Goal: Check status: Check status

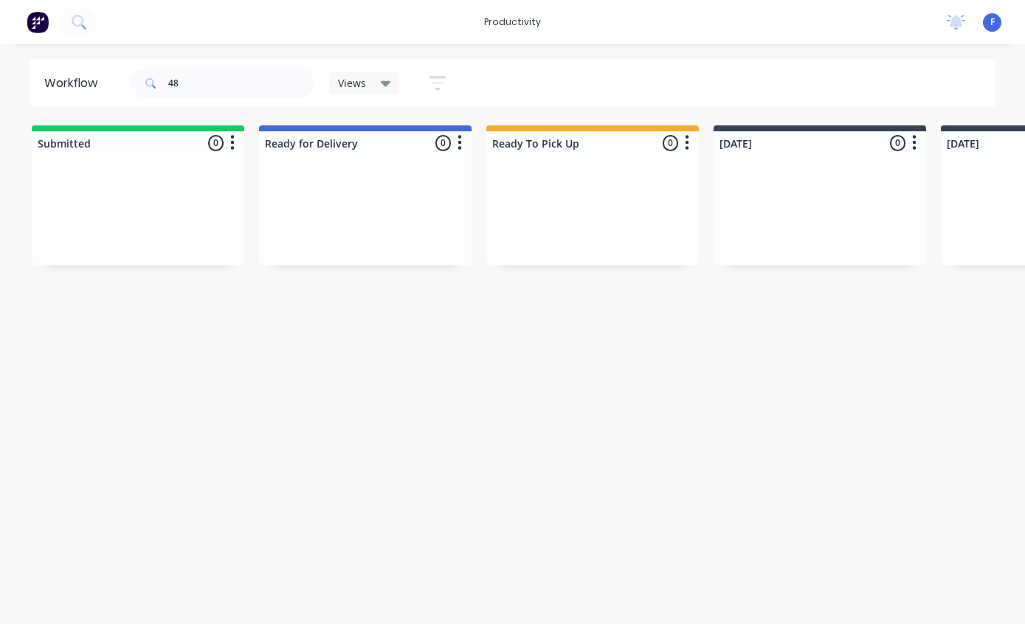
type input "4"
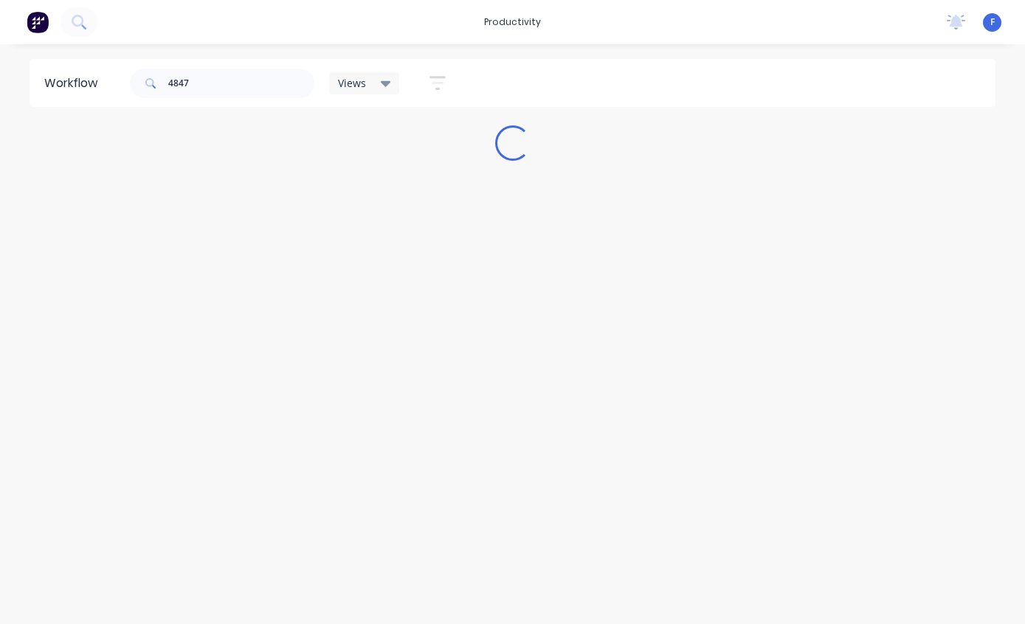
type input "48476"
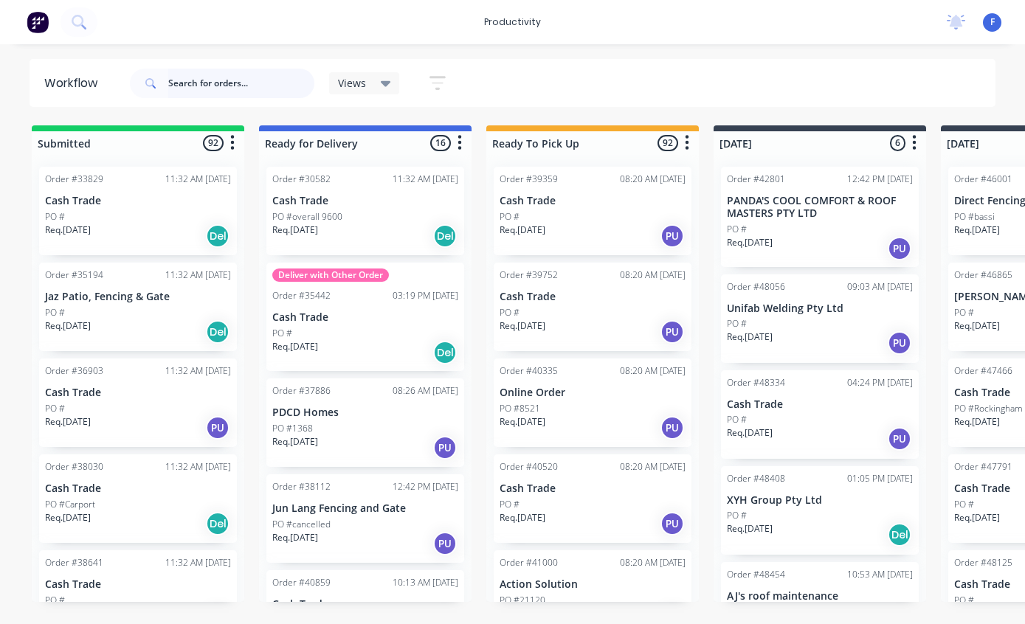
click at [194, 80] on input "text" at bounding box center [241, 84] width 146 height 30
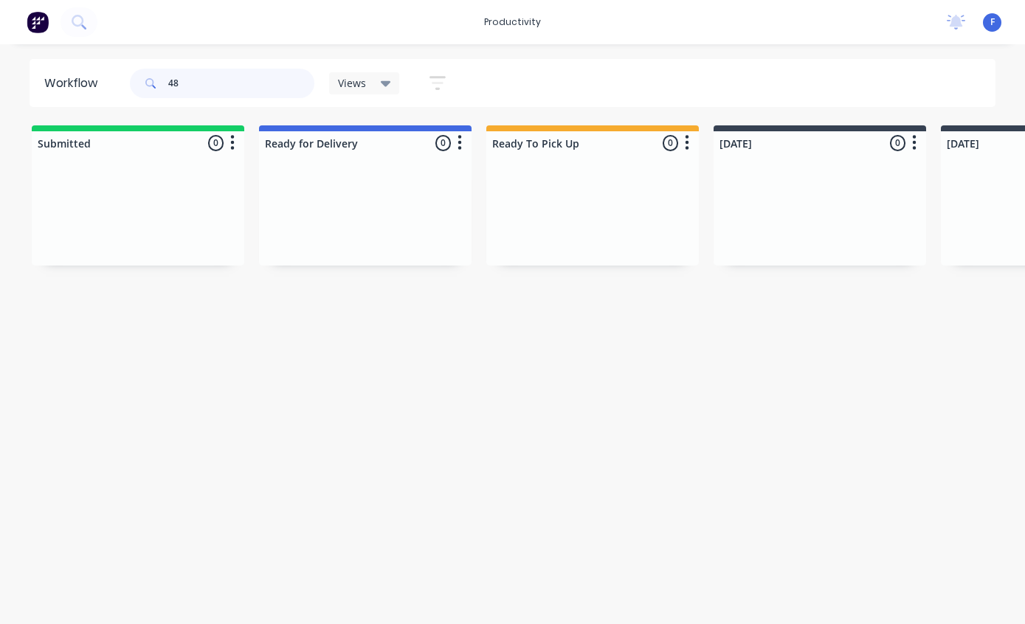
type input "4"
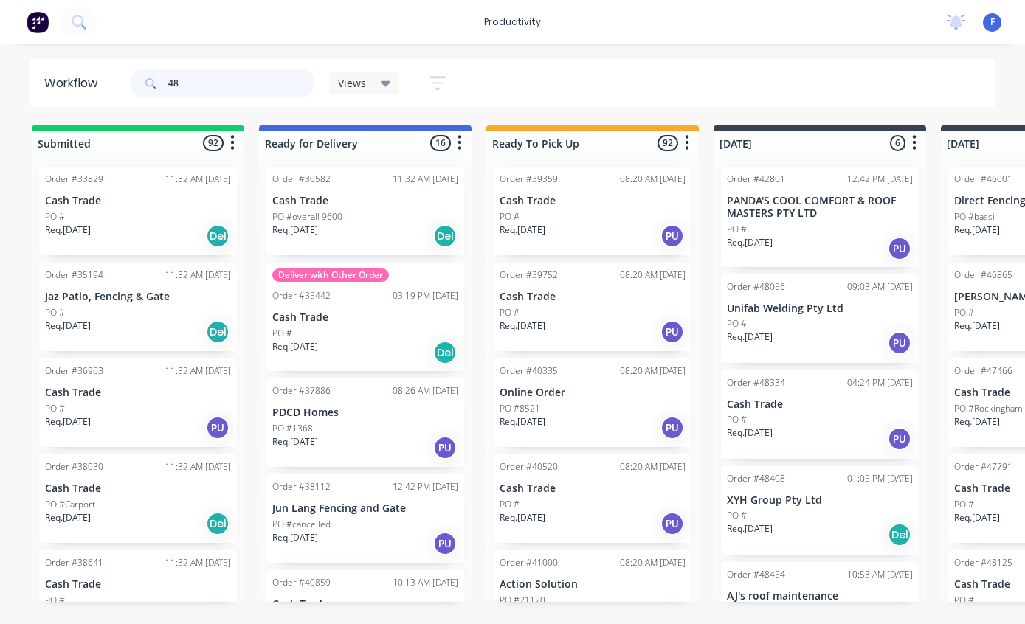
type input "4"
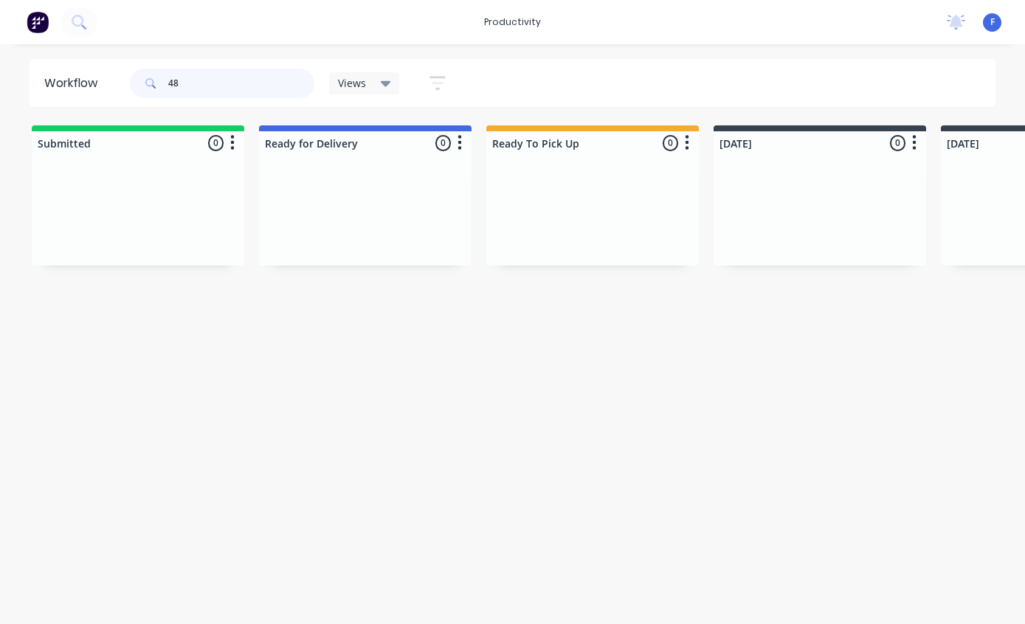
type input "4"
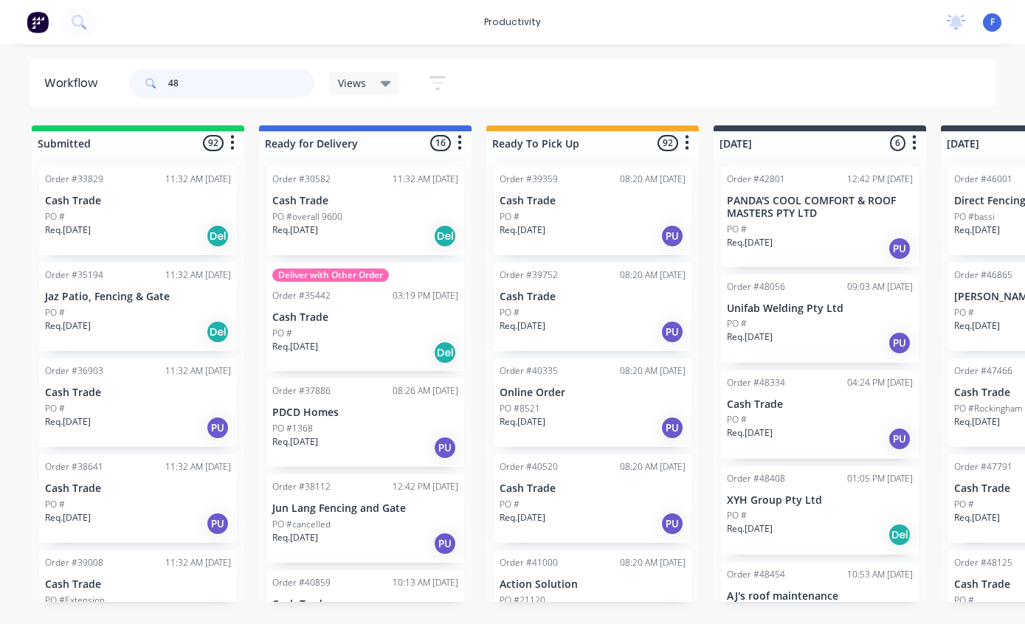
type input "4"
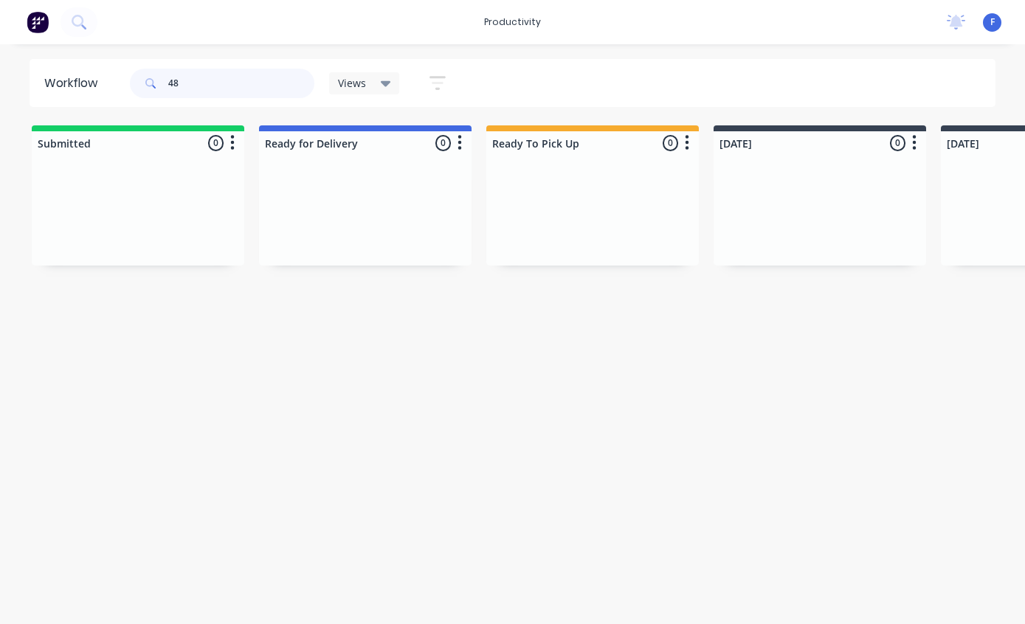
type input "4"
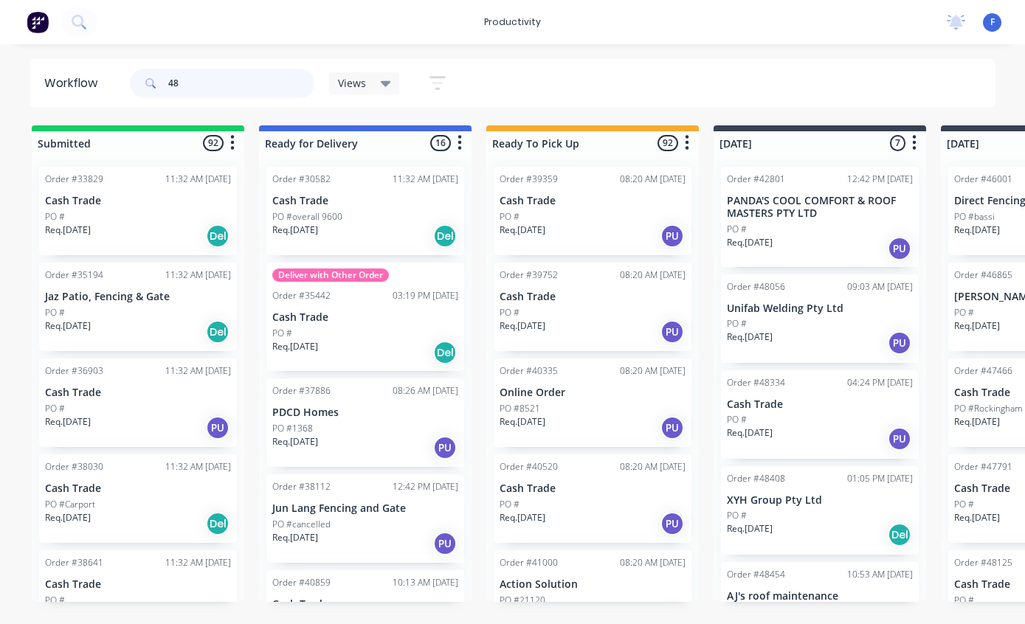
type input "4"
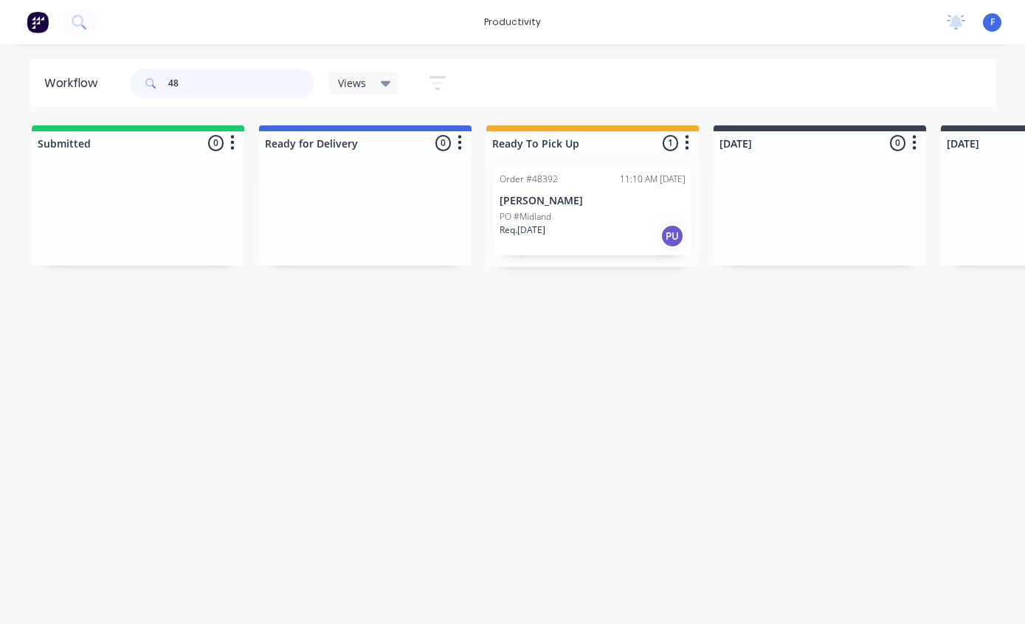
type input "4"
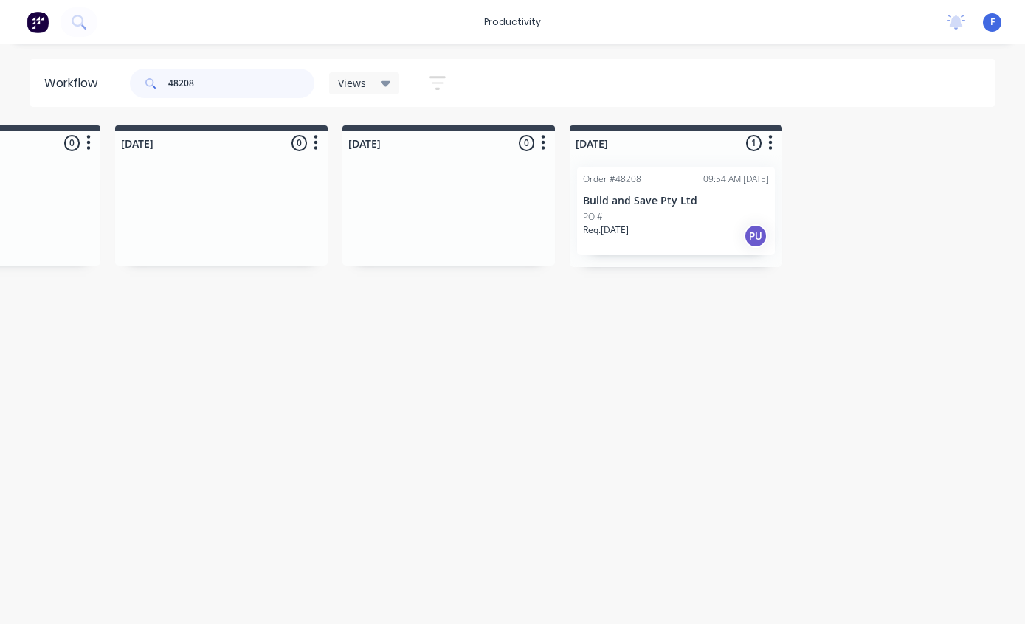
scroll to position [0, 1222]
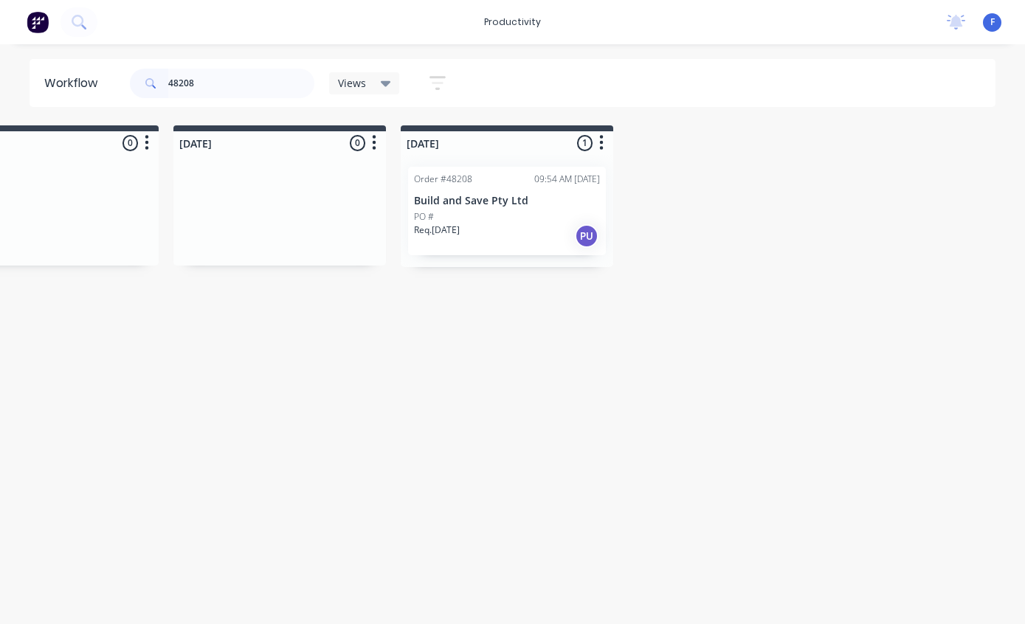
click at [467, 205] on p "Build and Save Pty Ltd" at bounding box center [507, 201] width 186 height 13
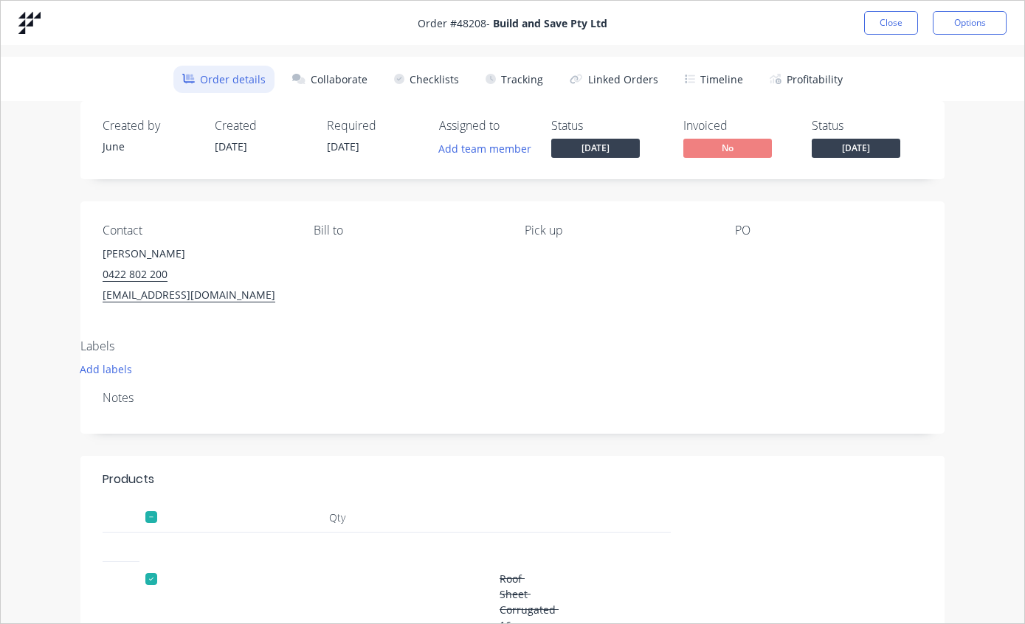
scroll to position [0, 0]
click at [524, 83] on button "Tracking" at bounding box center [514, 79] width 75 height 27
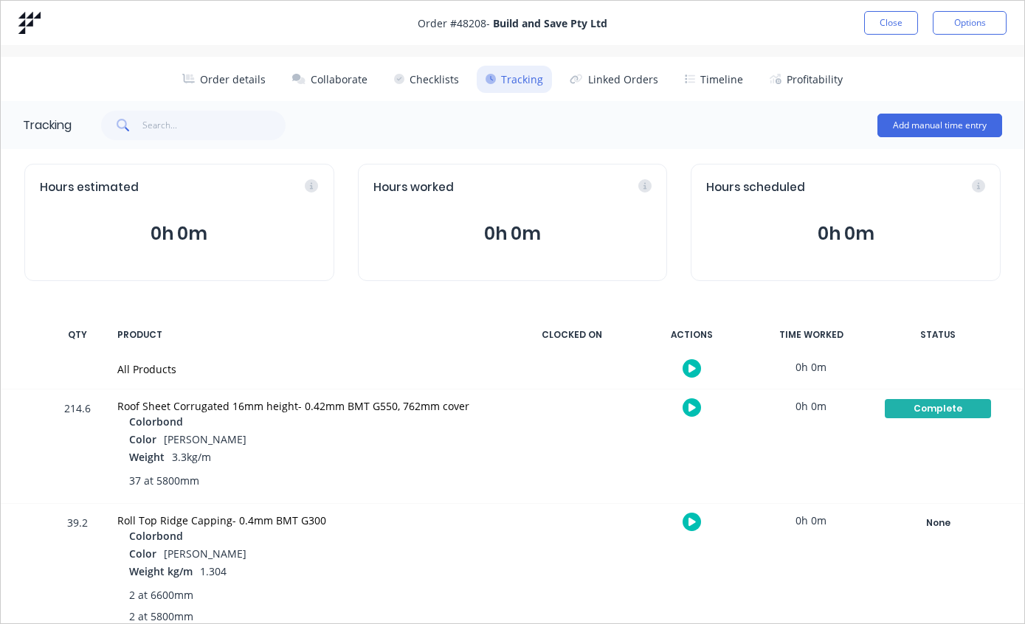
click at [896, 24] on button "Close" at bounding box center [891, 23] width 54 height 24
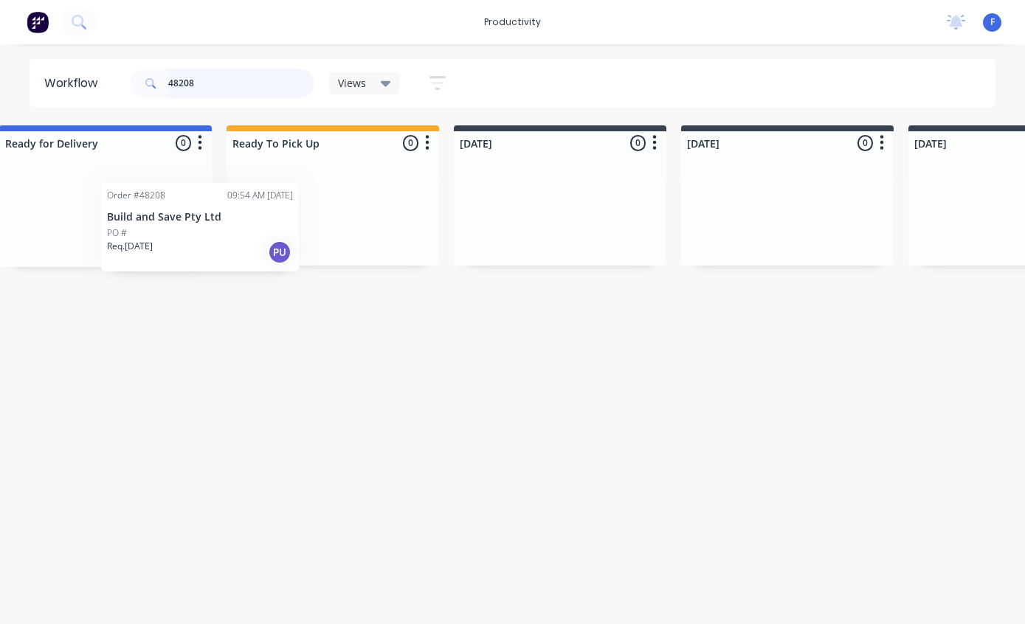
scroll to position [0, 257]
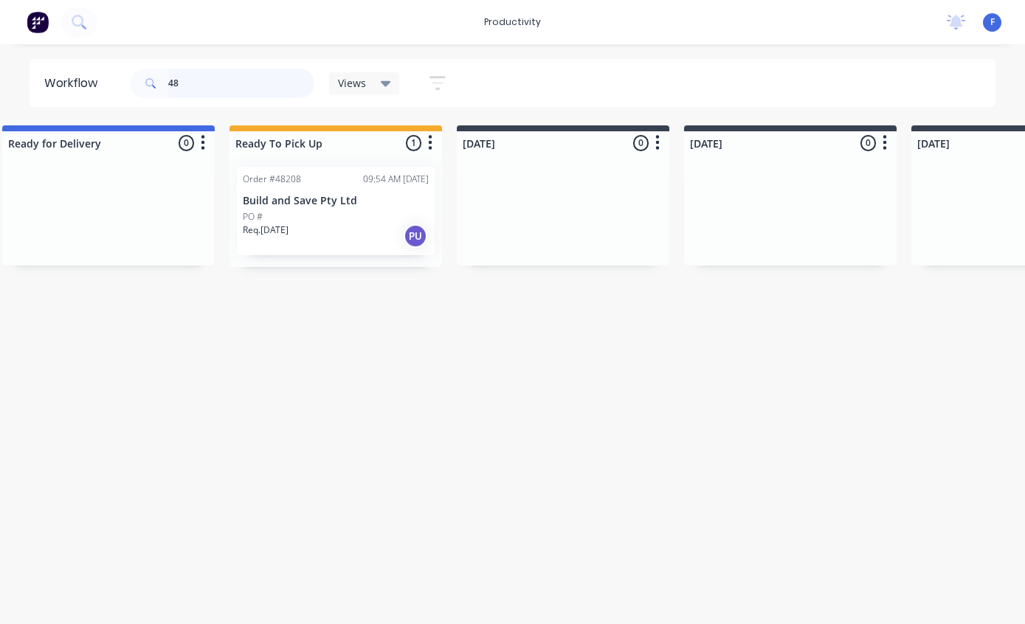
type input "4"
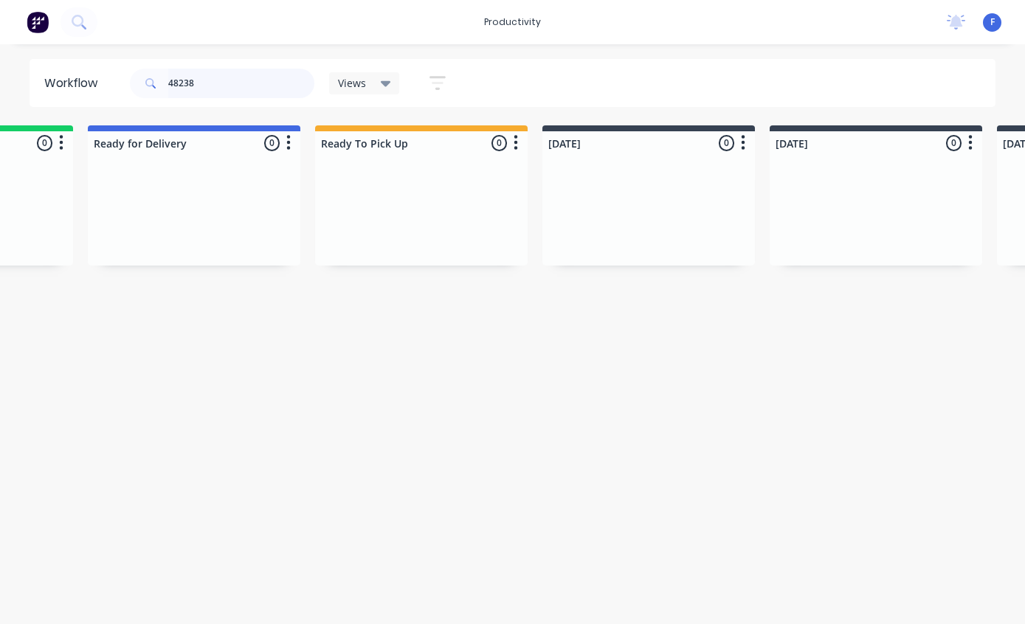
scroll to position [0, 0]
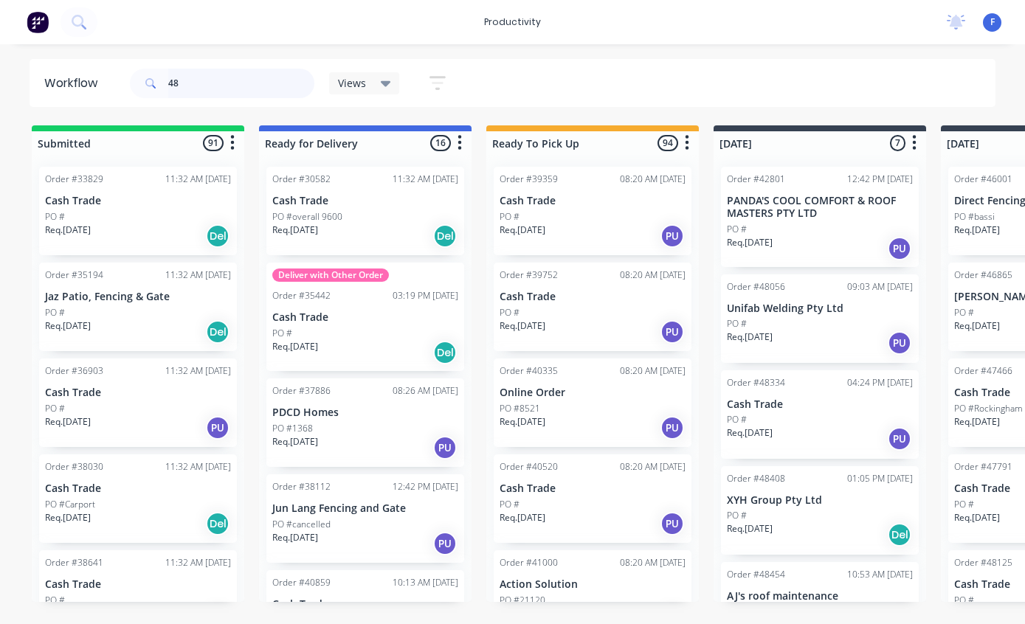
type input "4"
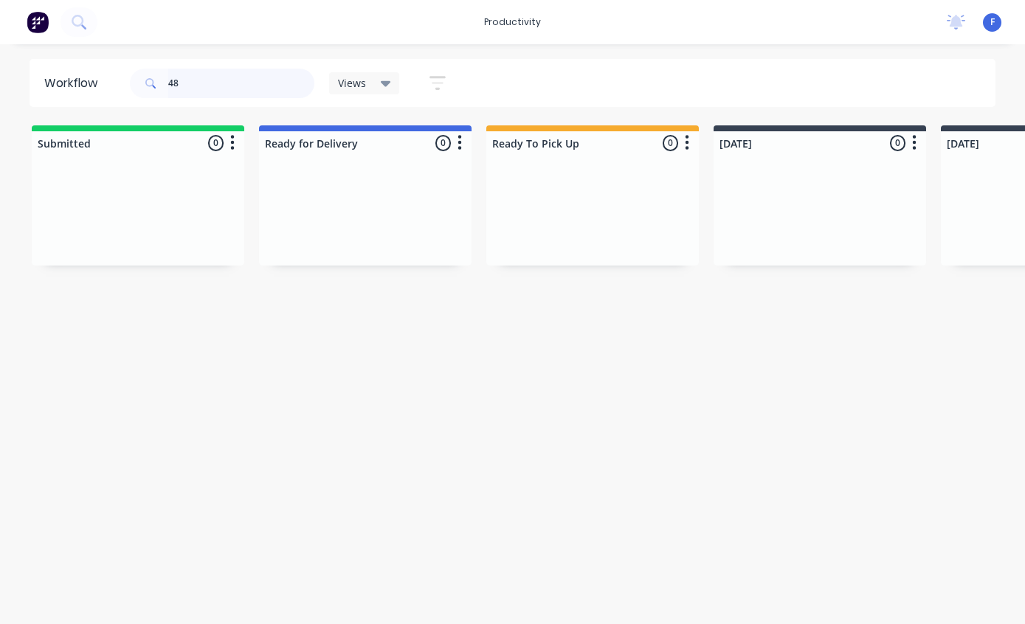
type input "4"
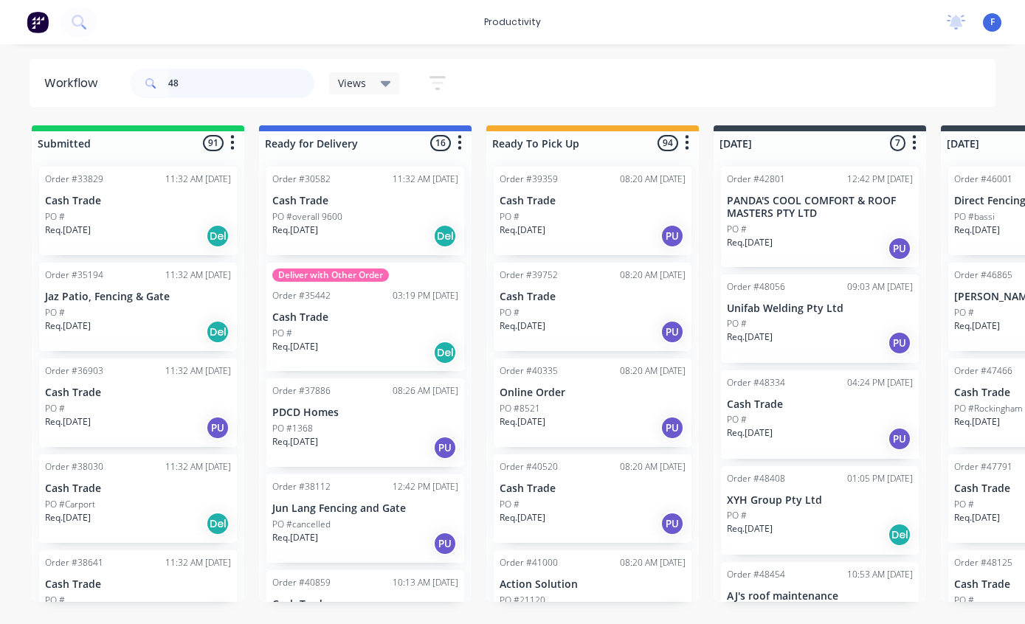
type input "4"
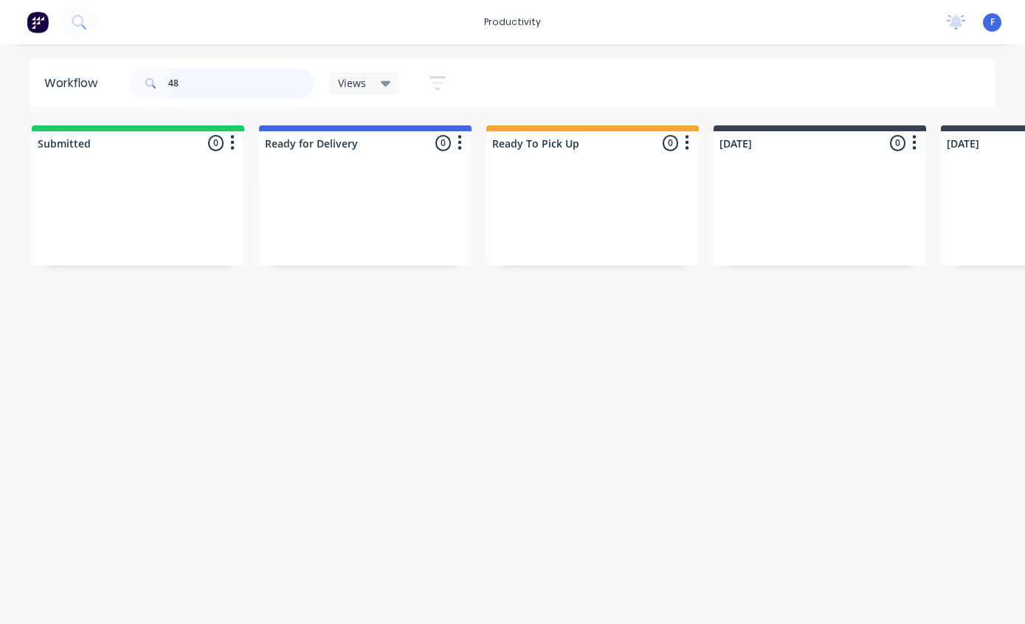
type input "4"
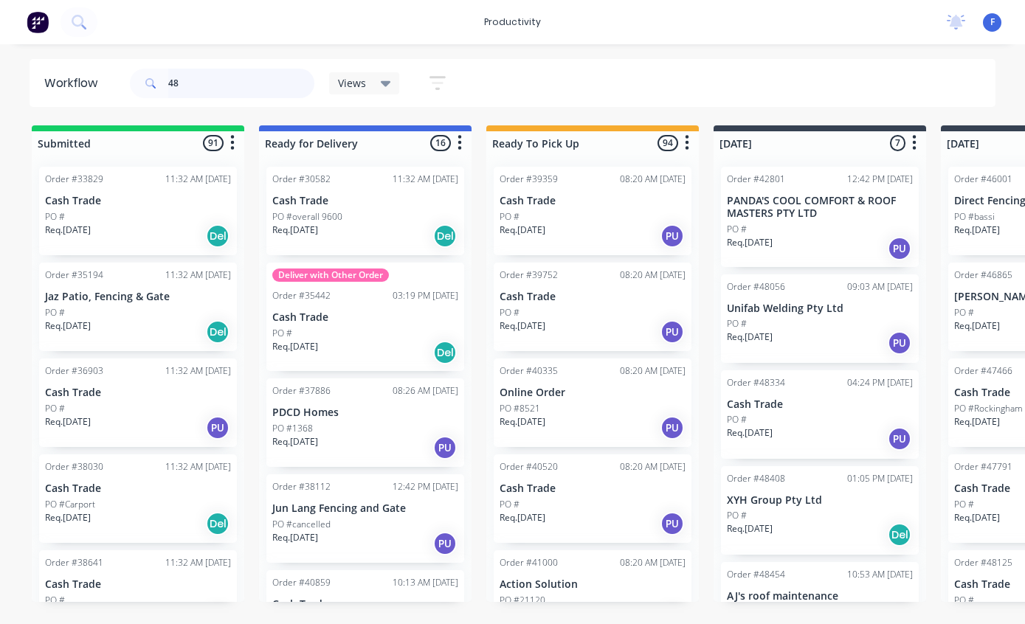
type input "4"
type input "48439"
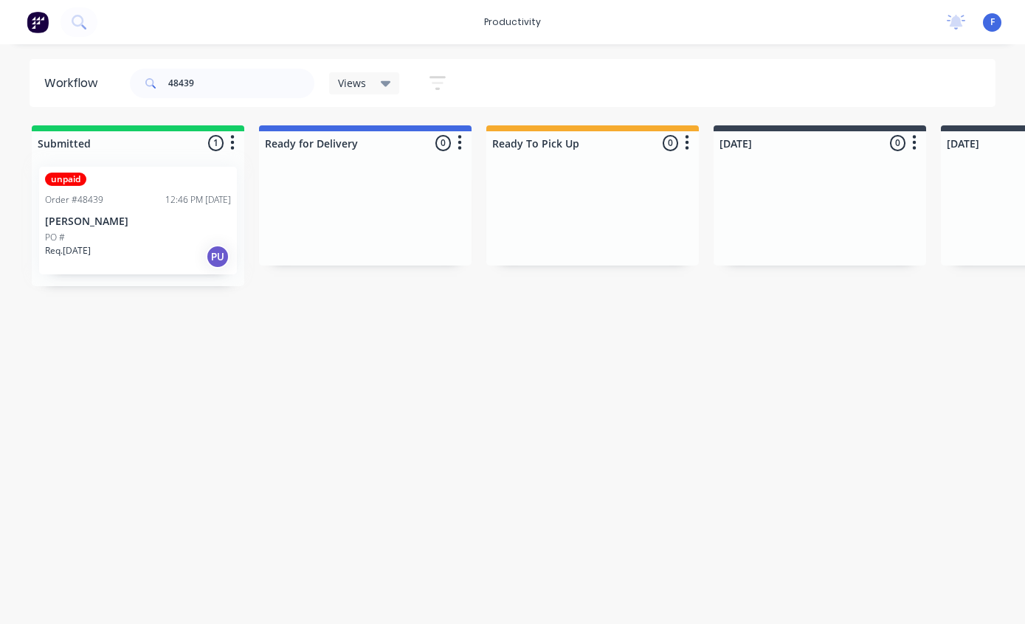
click at [128, 214] on div "unpaid Order #48439 12:46 PM [DATE] [PERSON_NAME] PO # Req. [DATE] PU" at bounding box center [138, 221] width 198 height 108
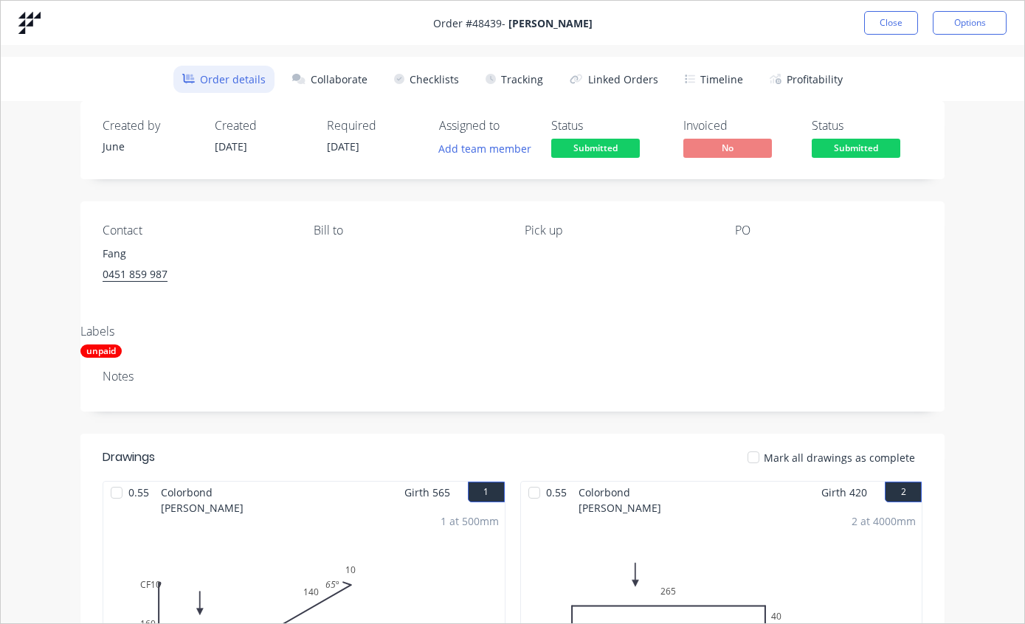
click at [523, 84] on button "Tracking" at bounding box center [514, 79] width 75 height 27
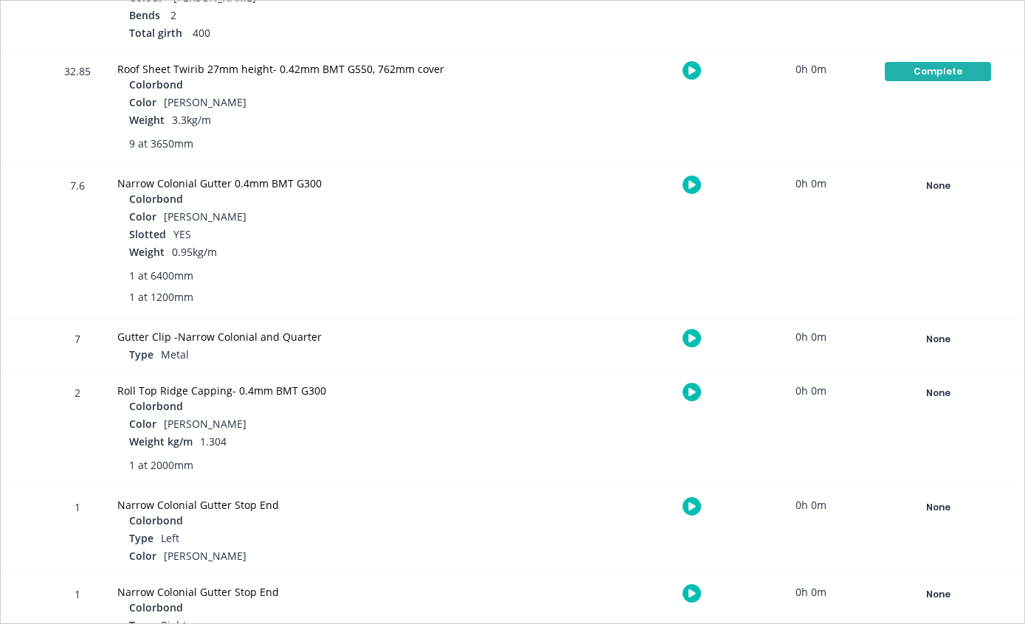
scroll to position [829, 0]
click at [929, 193] on button "None" at bounding box center [938, 184] width 108 height 21
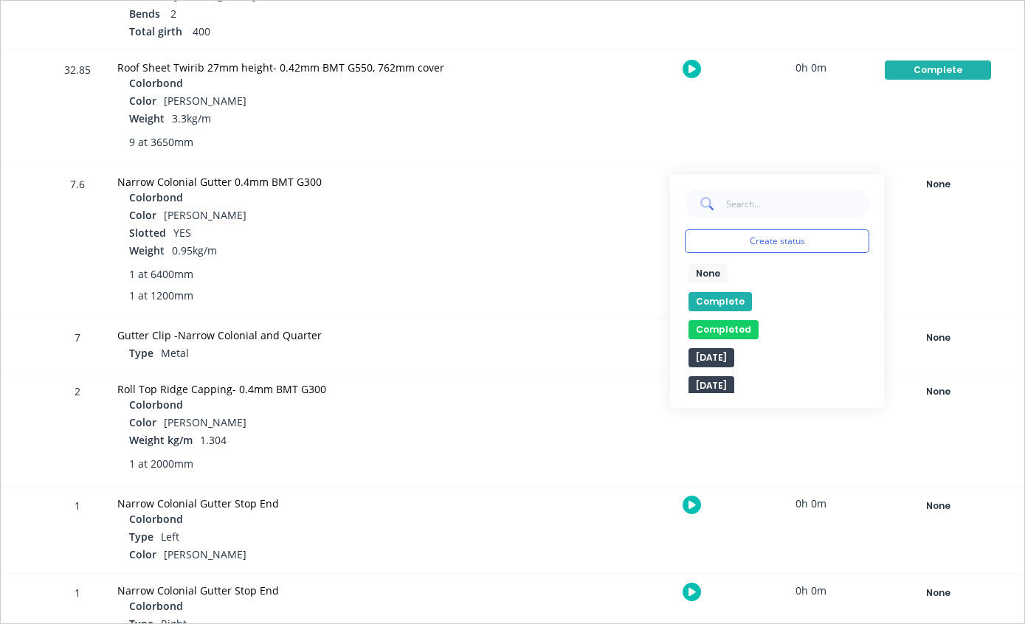
click at [715, 301] on button "Complete" at bounding box center [720, 301] width 63 height 19
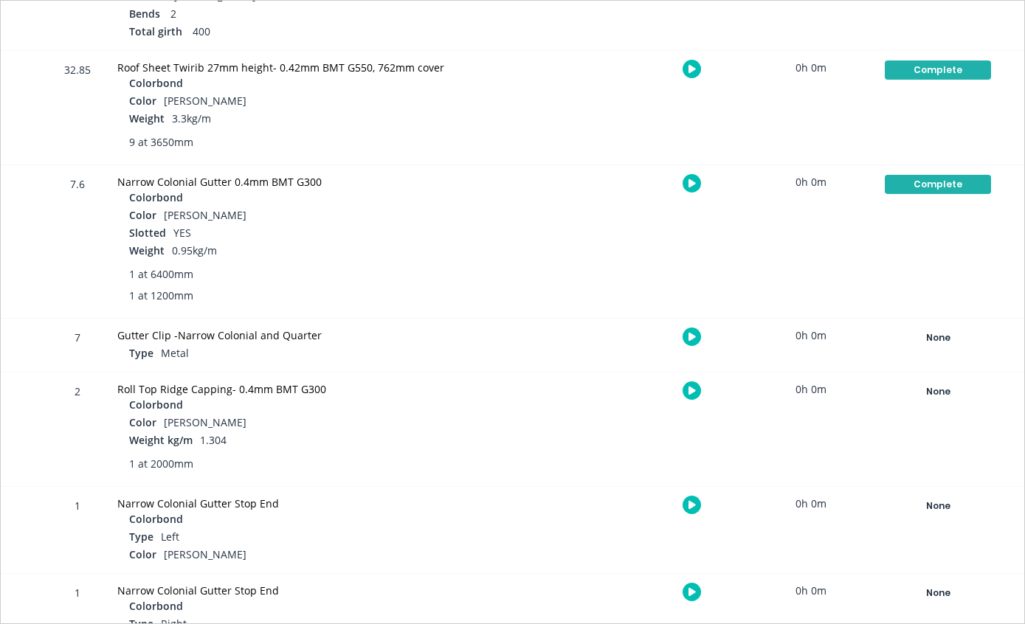
click at [949, 396] on div "None" at bounding box center [938, 391] width 106 height 19
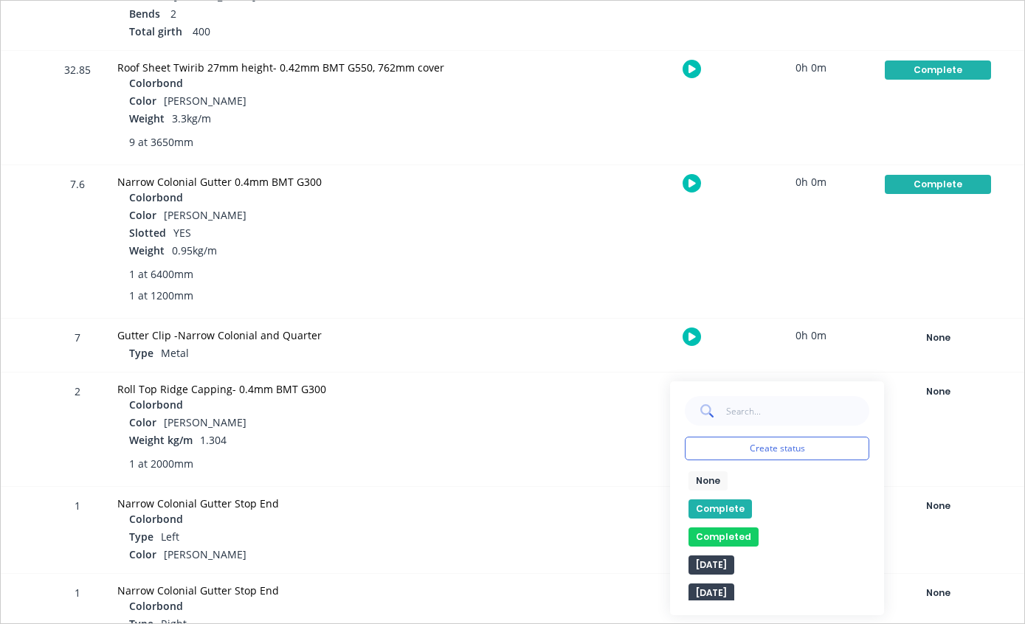
click at [715, 504] on button "Complete" at bounding box center [720, 509] width 63 height 19
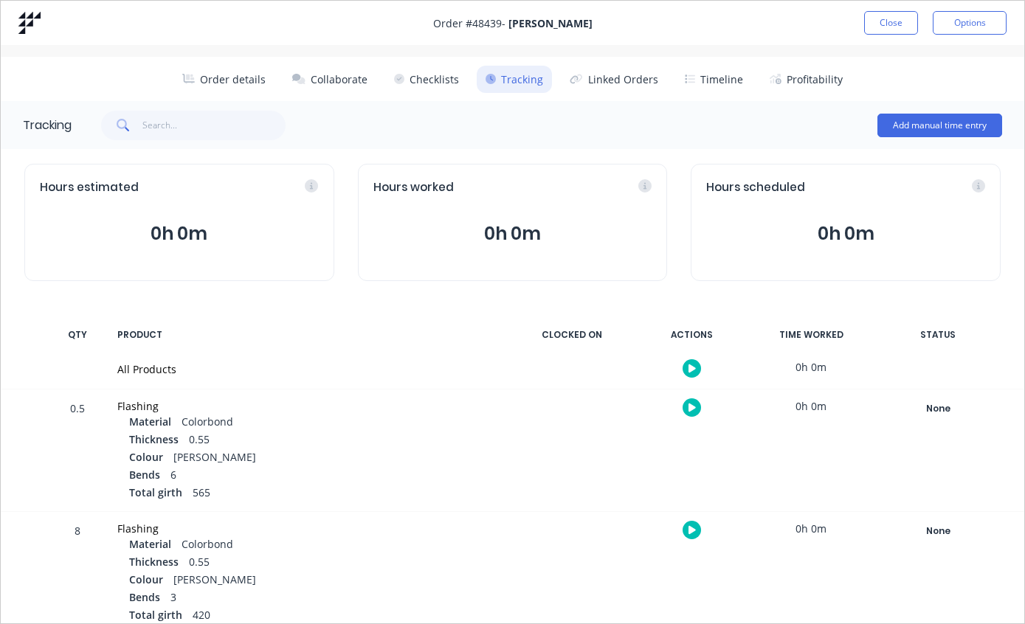
scroll to position [0, 0]
click at [878, 24] on button "Close" at bounding box center [891, 23] width 54 height 24
